Goal: Information Seeking & Learning: Learn about a topic

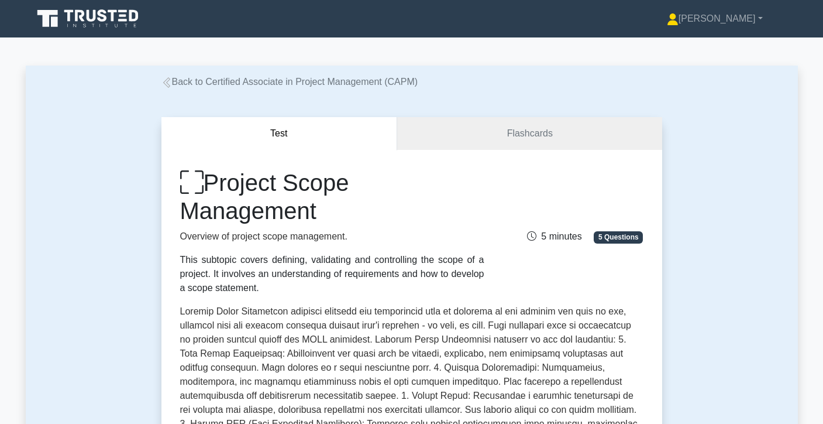
click at [130, 26] on icon at bounding box center [89, 19] width 112 height 22
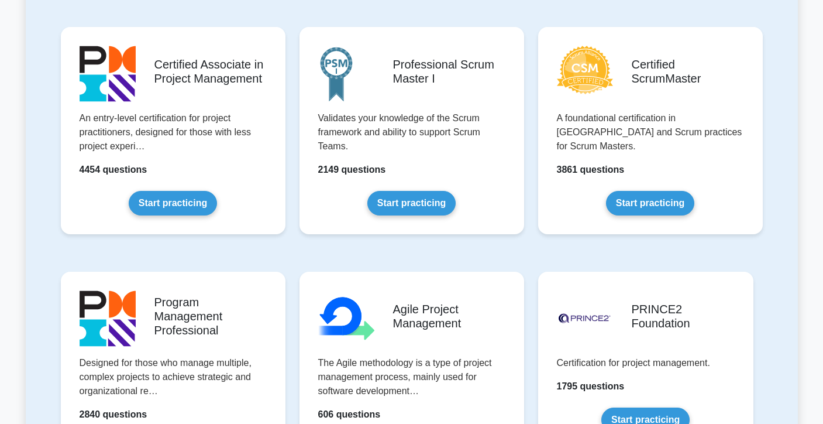
scroll to position [493, 0]
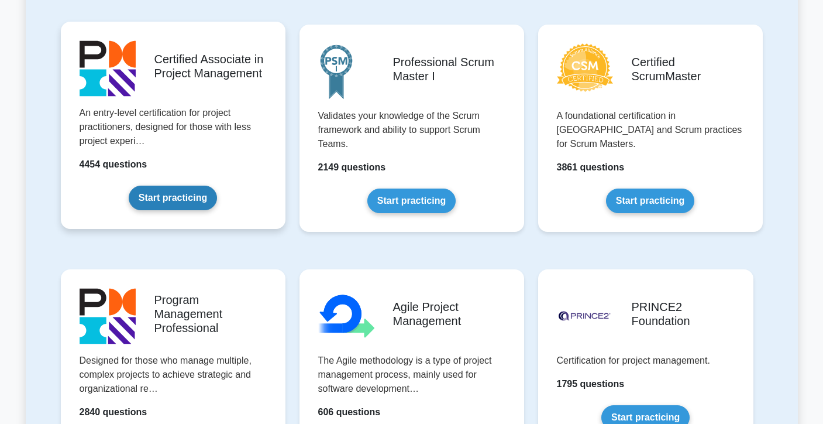
click at [192, 191] on link "Start practicing" at bounding box center [173, 197] width 88 height 25
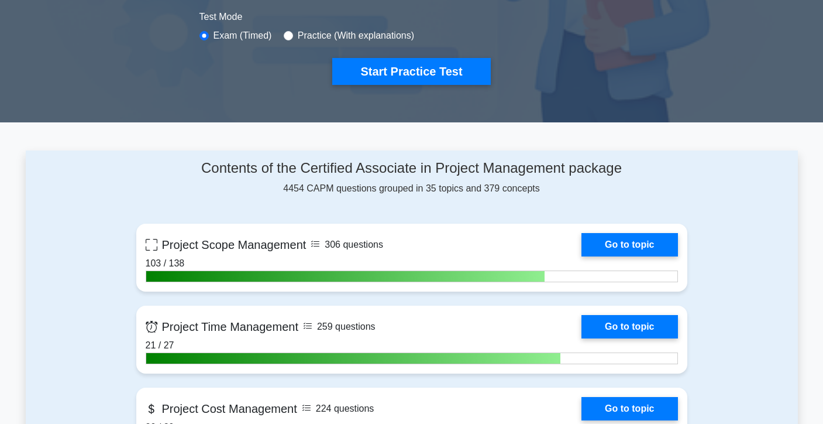
scroll to position [374, 0]
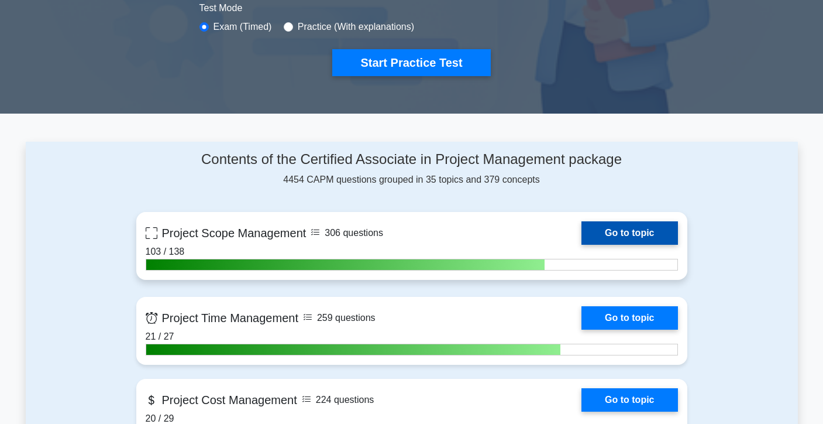
click at [582, 232] on link "Go to topic" at bounding box center [630, 232] width 96 height 23
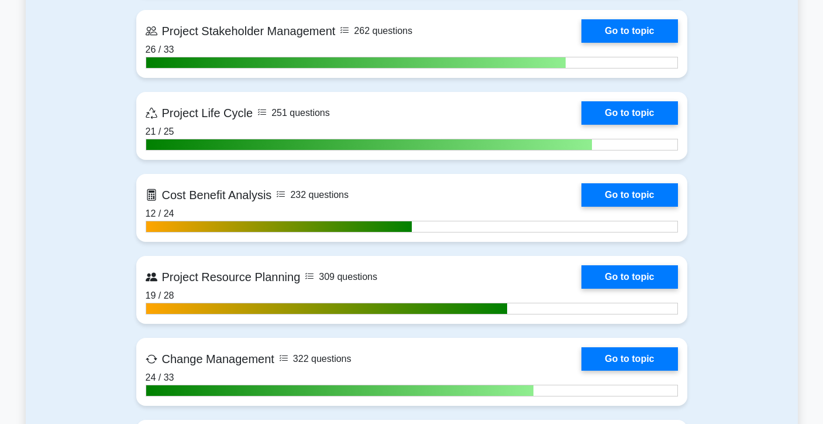
scroll to position [1321, 0]
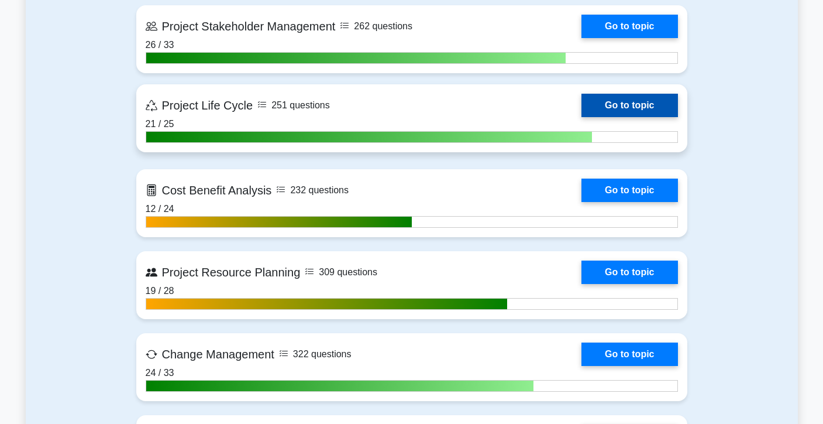
click at [582, 117] on link "Go to topic" at bounding box center [630, 105] width 96 height 23
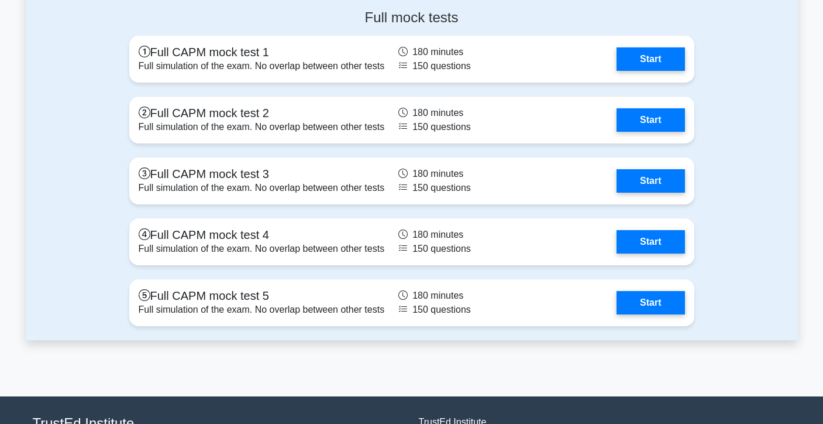
scroll to position [3623, 0]
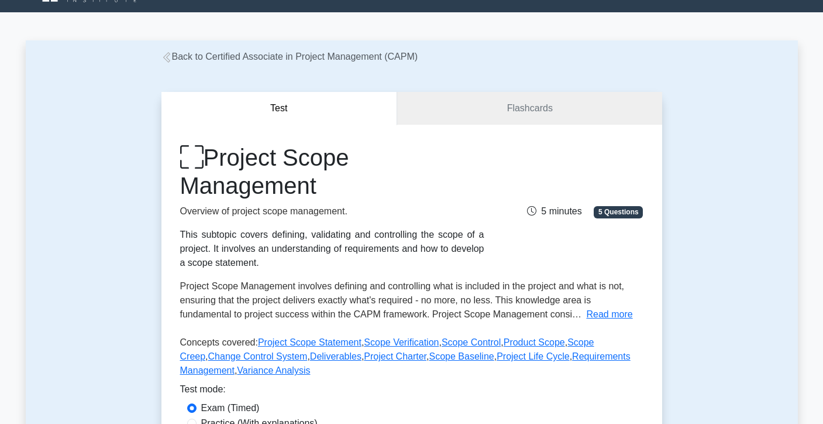
scroll to position [26, 0]
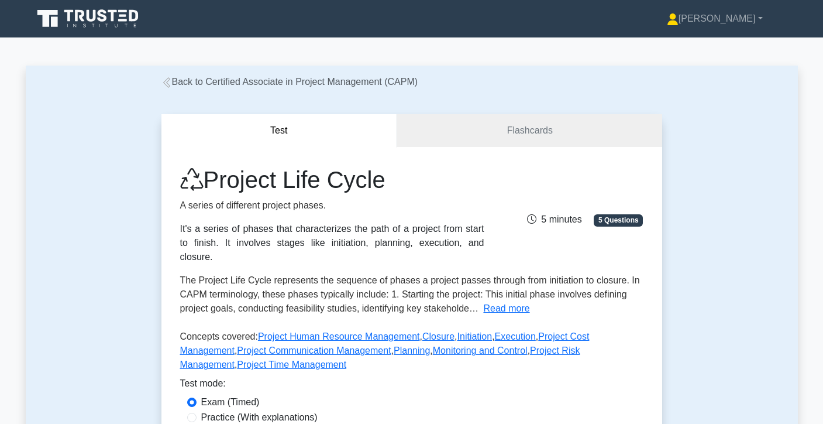
scroll to position [75, 0]
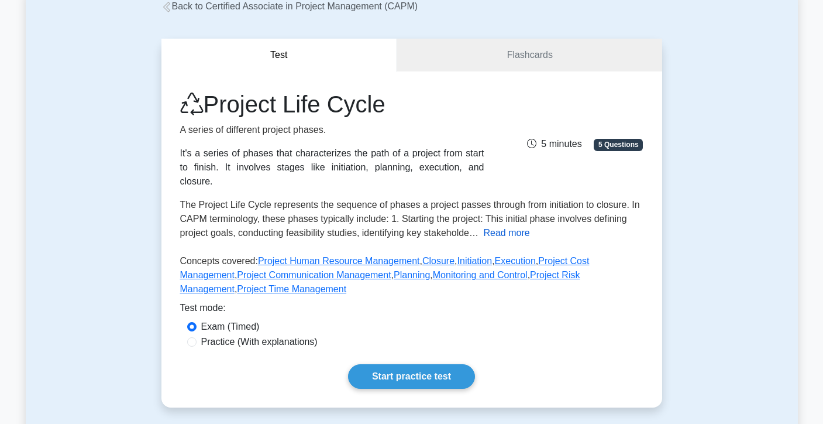
click at [509, 233] on button "Read more" at bounding box center [506, 233] width 46 height 14
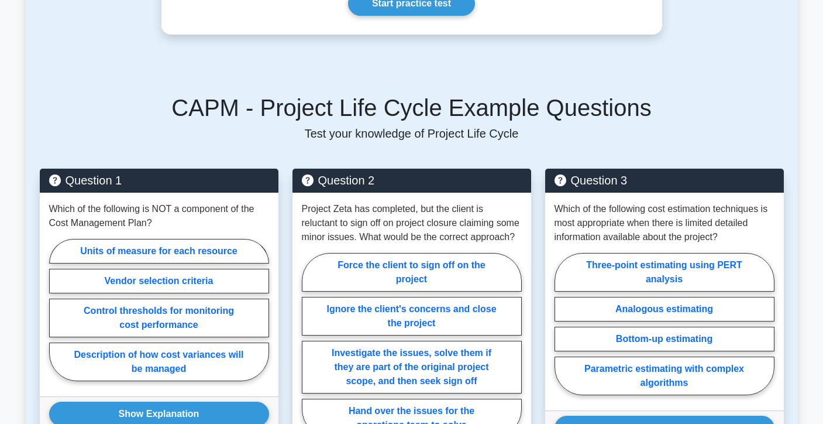
scroll to position [688, 0]
